Goal: Communication & Community: Answer question/provide support

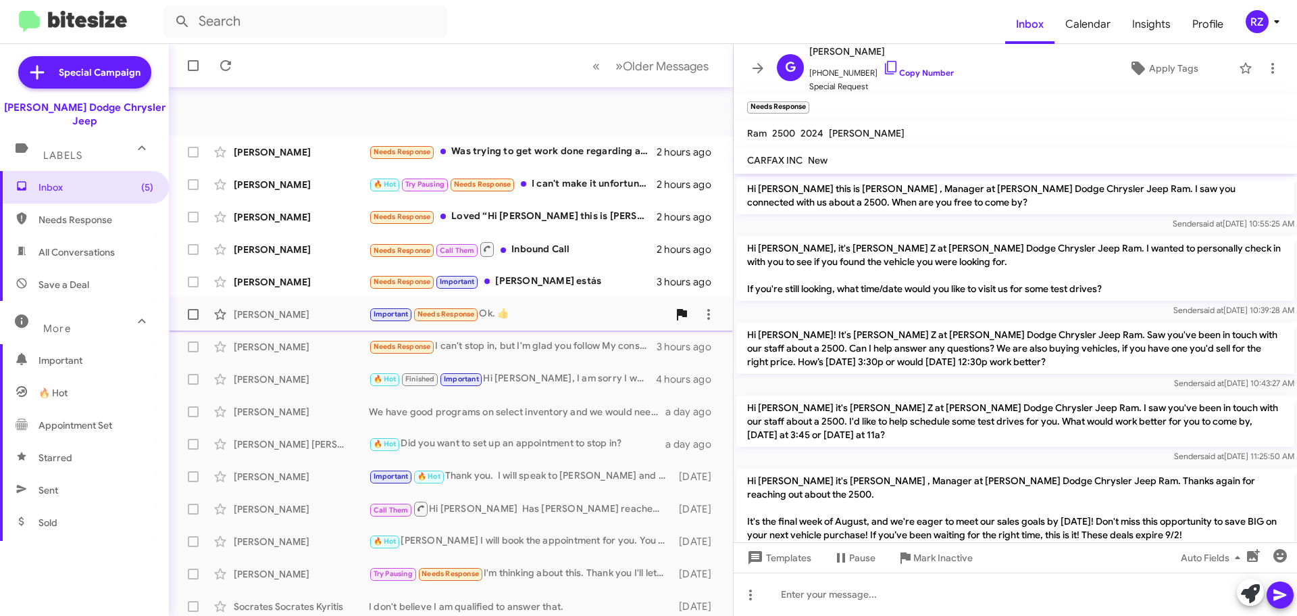
scroll to position [634, 0]
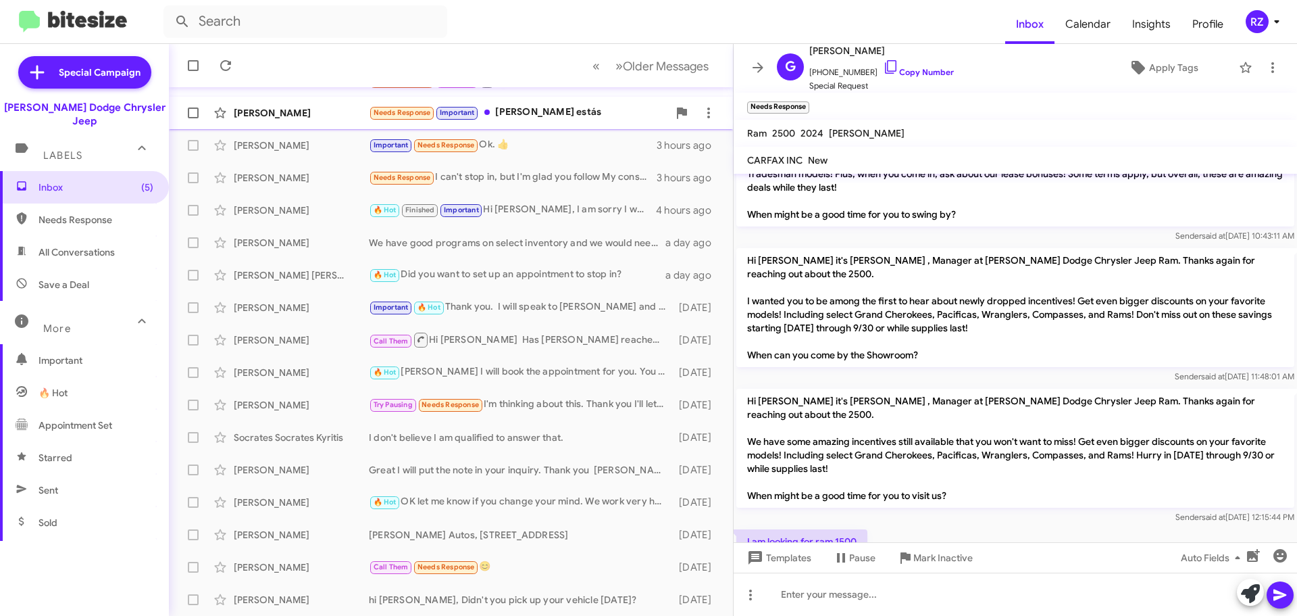
click at [602, 107] on div "Needs Response Important [PERSON_NAME] estás" at bounding box center [518, 113] width 299 height 16
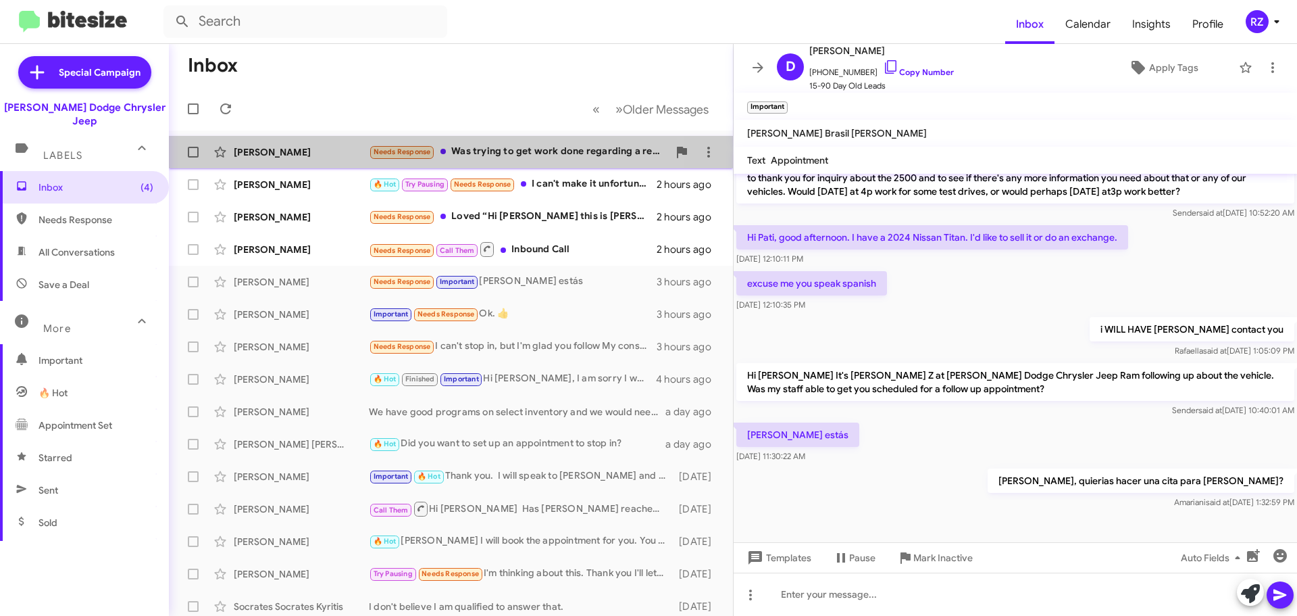
click at [517, 151] on div "Needs Response Was trying to get work done regarding a recall, can you assist?" at bounding box center [518, 152] width 299 height 16
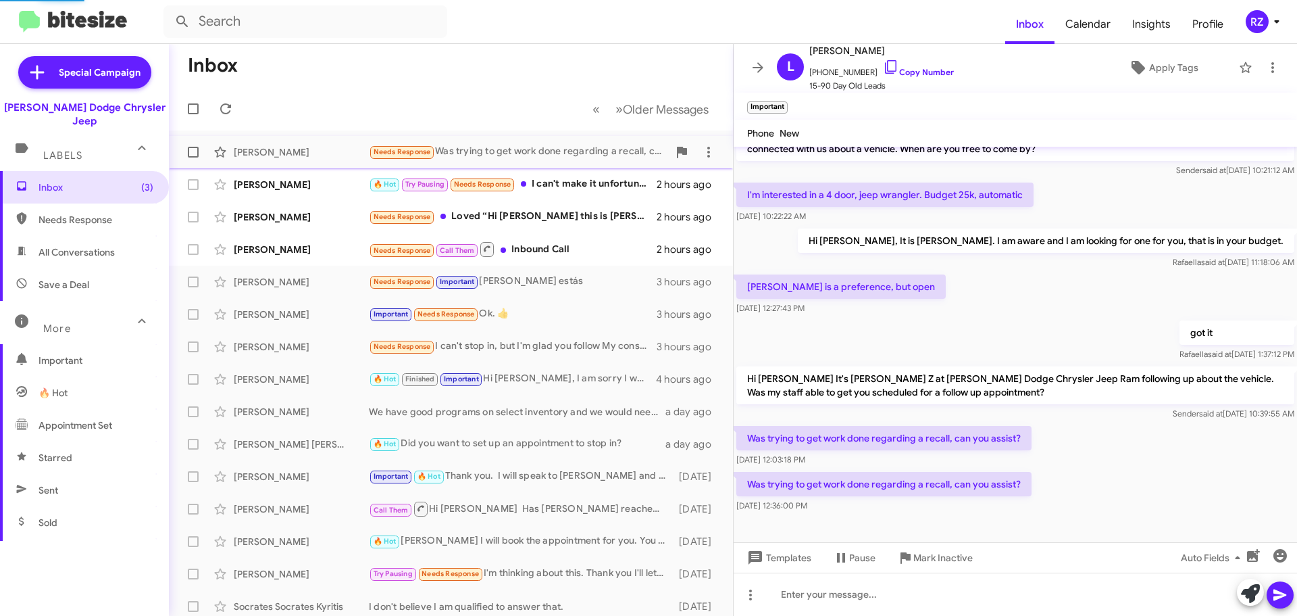
scroll to position [26, 0]
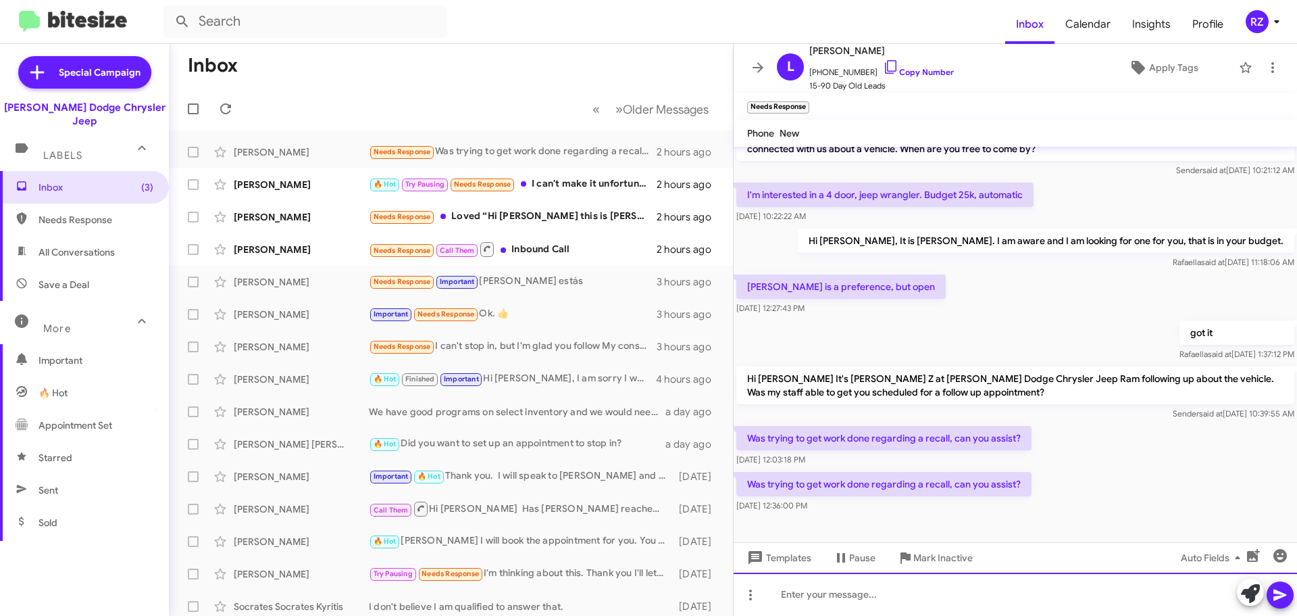
click at [854, 599] on div at bounding box center [1016, 593] width 564 height 43
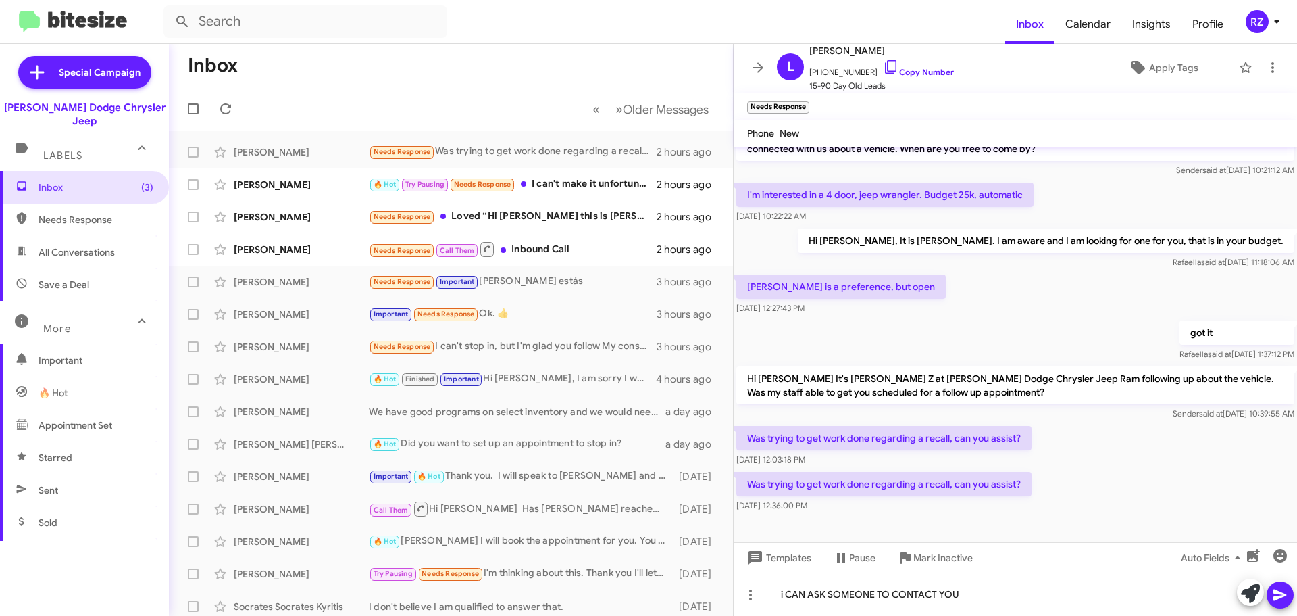
click at [1284, 596] on icon at bounding box center [1280, 594] width 13 height 11
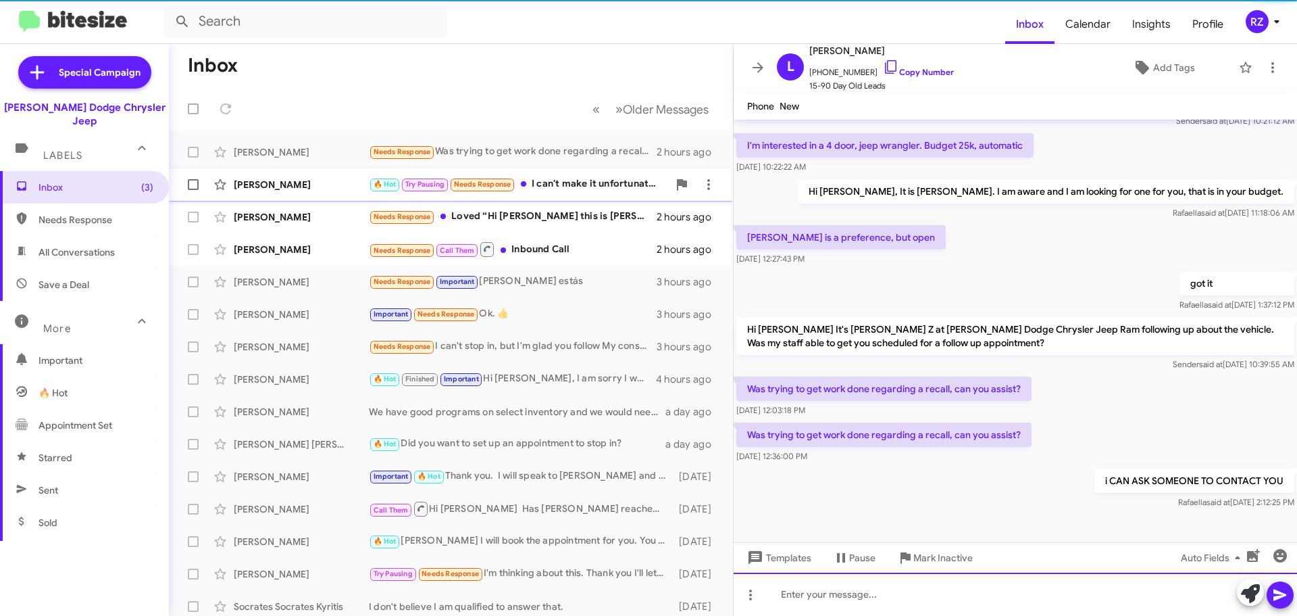
scroll to position [49, 0]
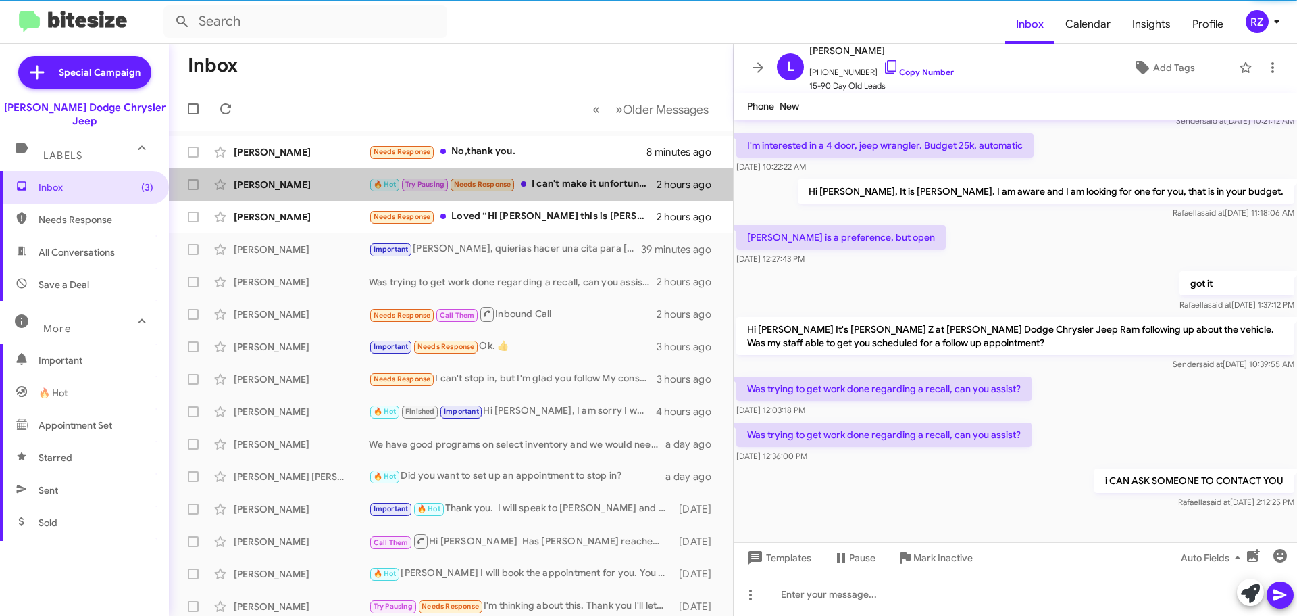
click at [553, 185] on div "🔥 Hot Try Pausing Needs Response I can't make it unfortunately. I noticed I hav…" at bounding box center [513, 184] width 288 height 16
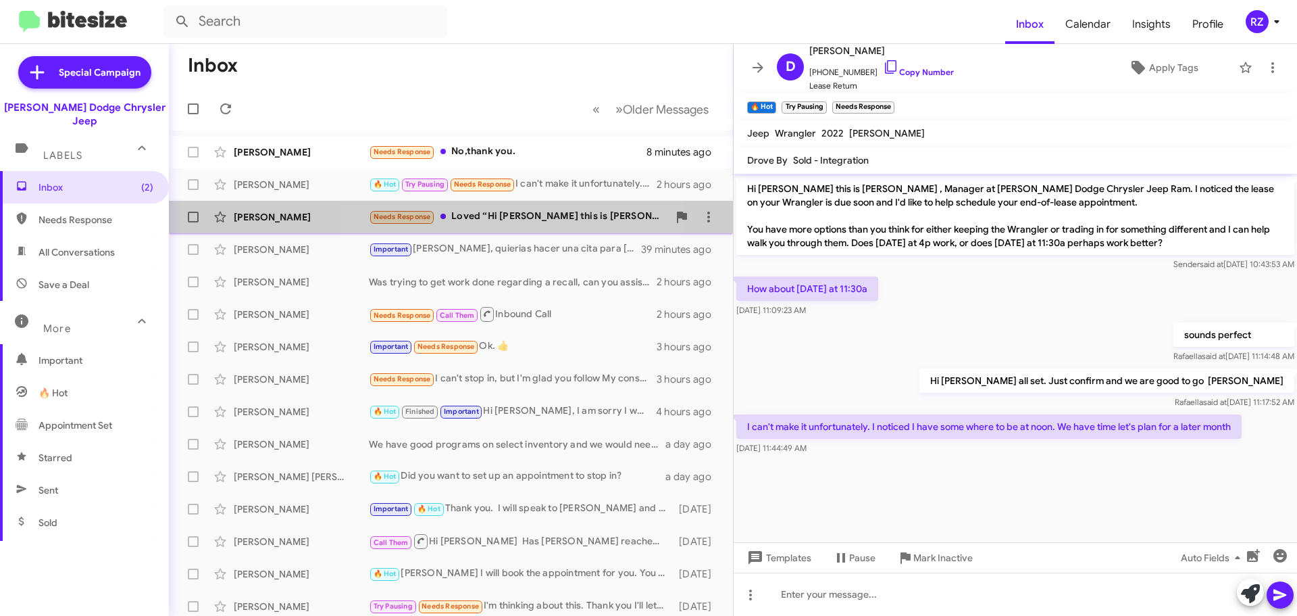
click at [519, 216] on div "Needs Response Loved “Hi [PERSON_NAME] this is [PERSON_NAME] , Manager at [PERS…" at bounding box center [518, 217] width 299 height 16
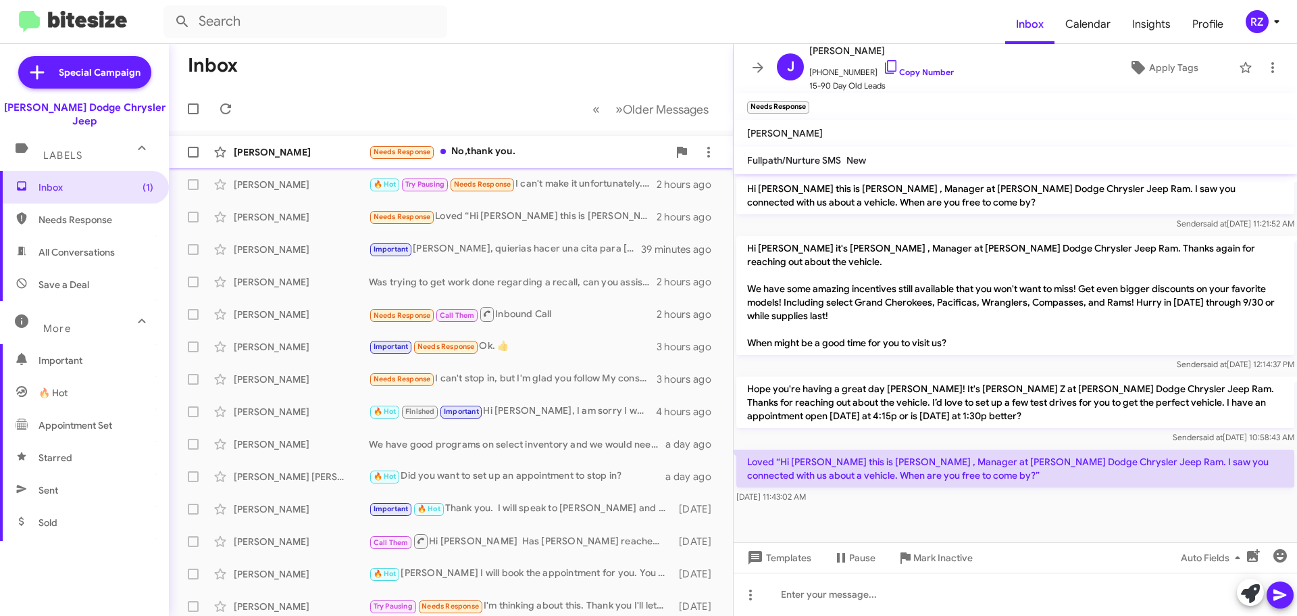
click at [553, 147] on div "Needs Response No,thank you." at bounding box center [518, 152] width 299 height 16
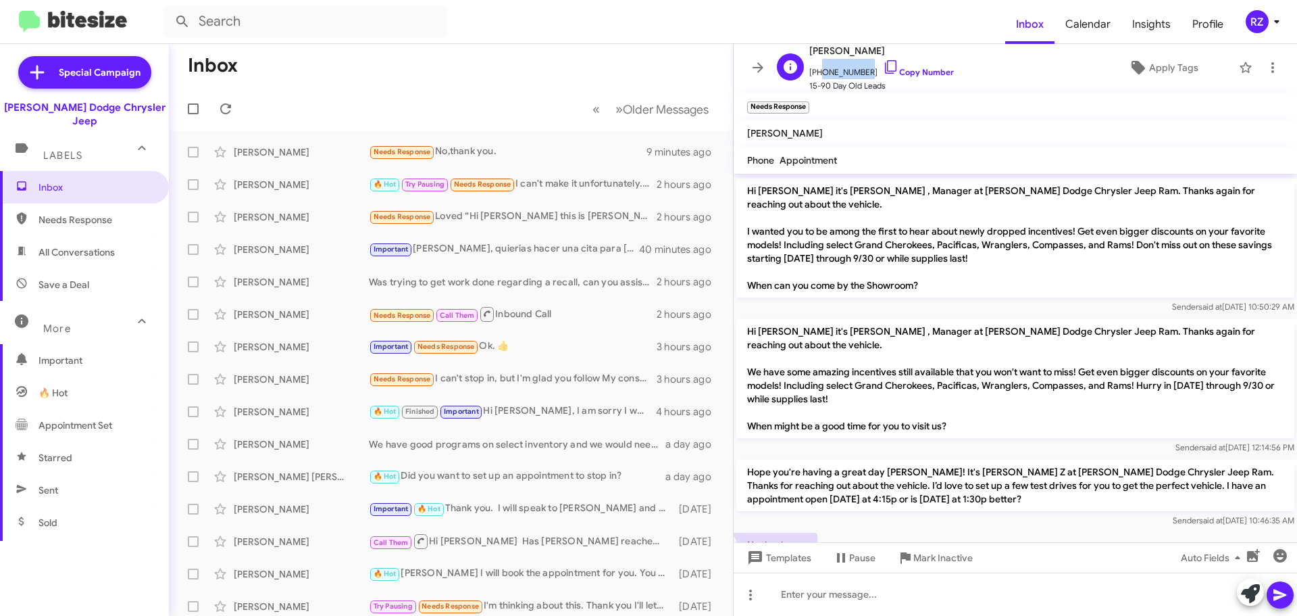
drag, startPoint x: 859, startPoint y: 72, endPoint x: 819, endPoint y: 76, distance: 40.1
click at [819, 76] on span "[PHONE_NUMBER] Copy Number" at bounding box center [882, 69] width 145 height 20
copy span "9176810798"
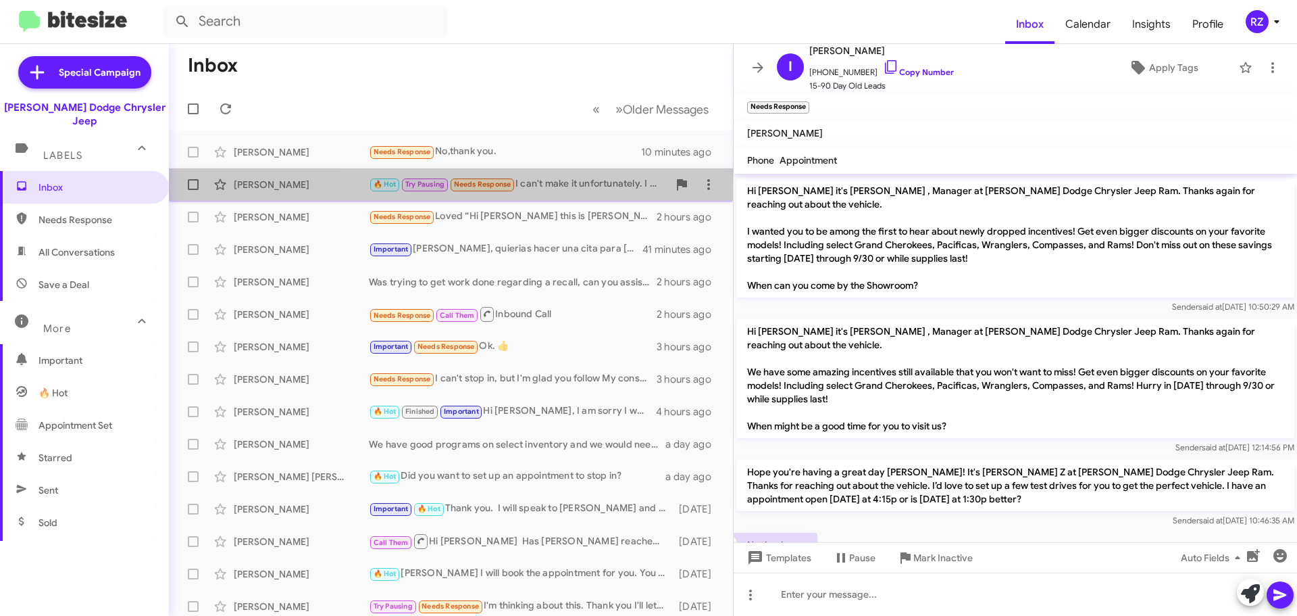
click at [582, 189] on div "🔥 Hot Try Pausing Needs Response I can't make it unfortunately. I noticed I hav…" at bounding box center [518, 184] width 299 height 16
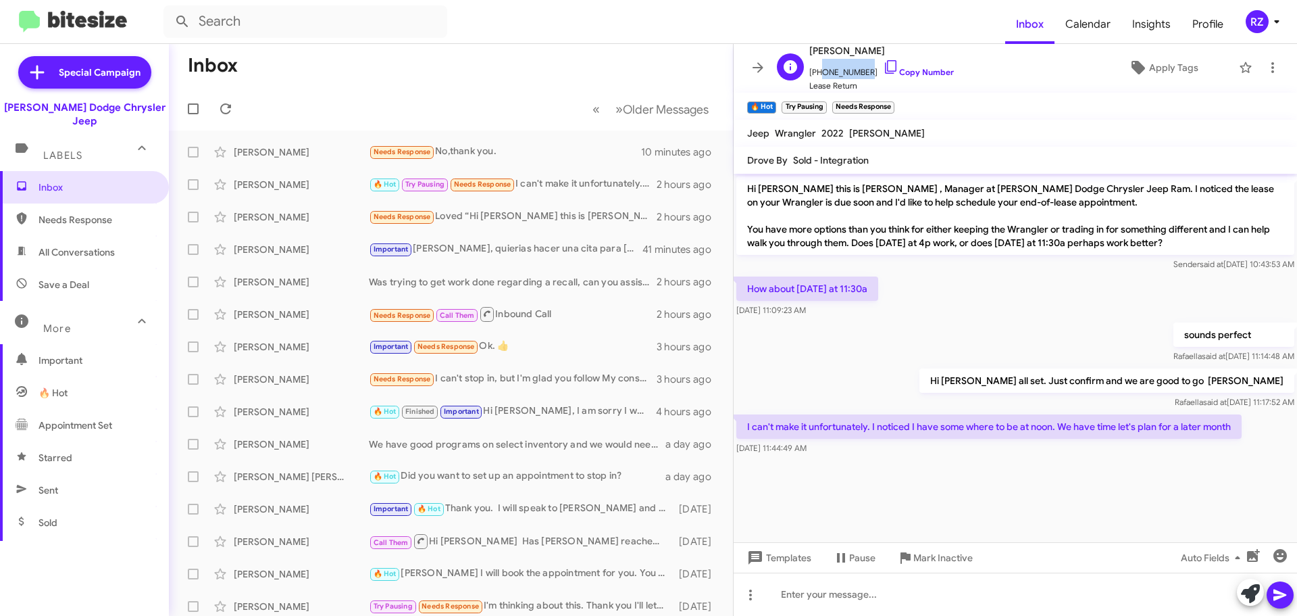
drag, startPoint x: 862, startPoint y: 72, endPoint x: 819, endPoint y: 73, distance: 42.6
click at [819, 73] on span "[PHONE_NUMBER] Copy Number" at bounding box center [882, 69] width 145 height 20
copy span "8622680789"
